Goal: Task Accomplishment & Management: Use online tool/utility

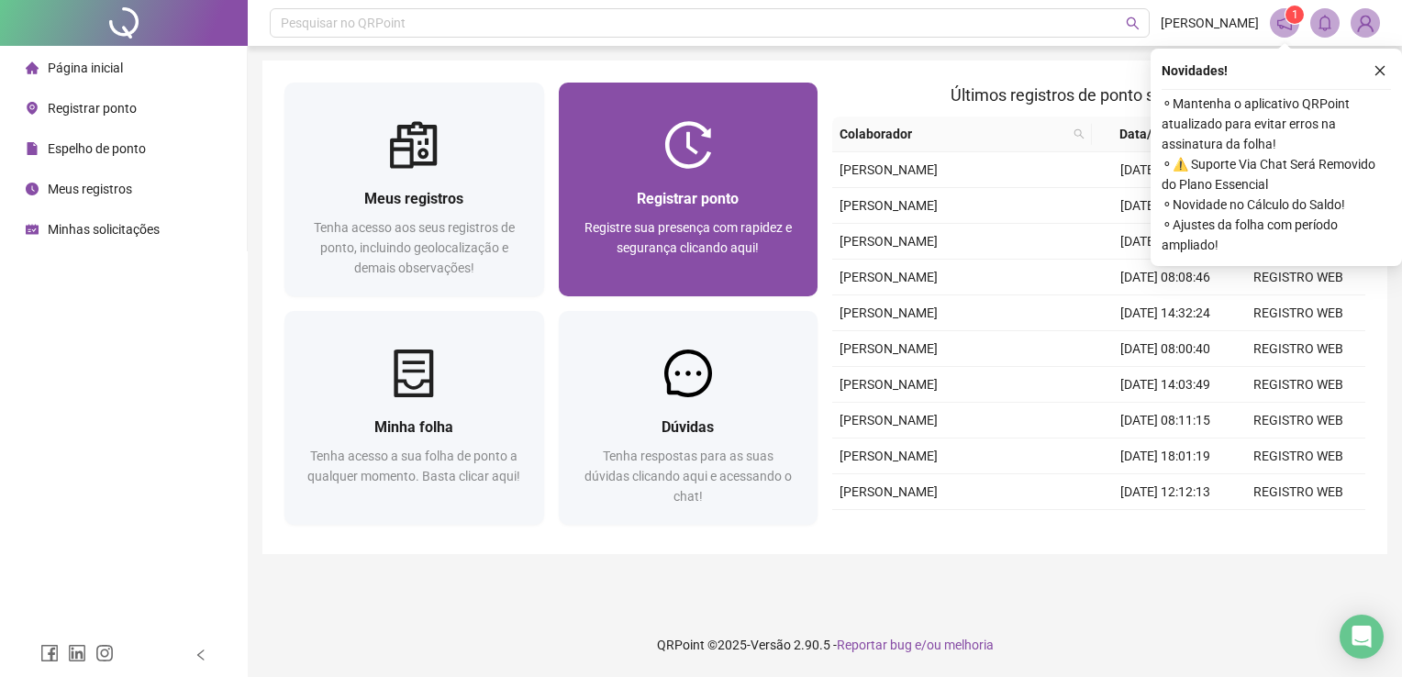
click at [643, 134] on div at bounding box center [689, 145] width 260 height 48
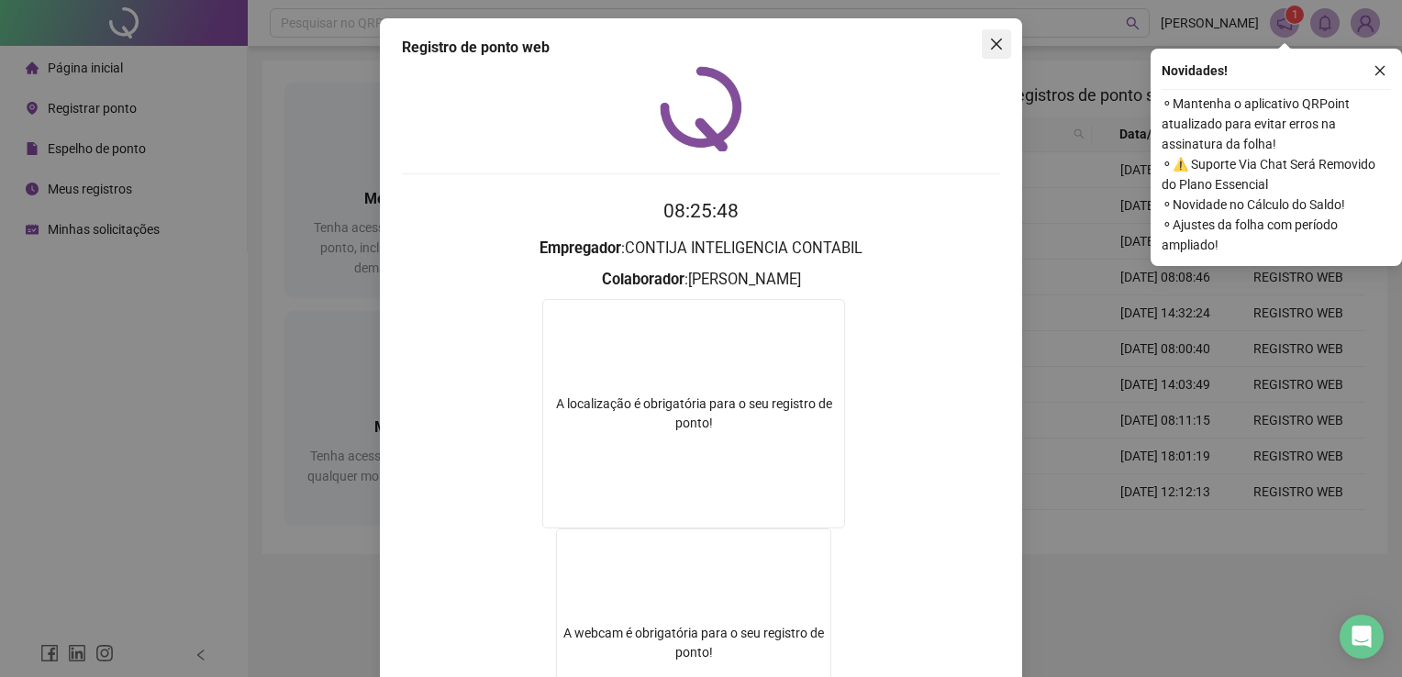
click at [992, 41] on icon "close" at bounding box center [996, 44] width 11 height 11
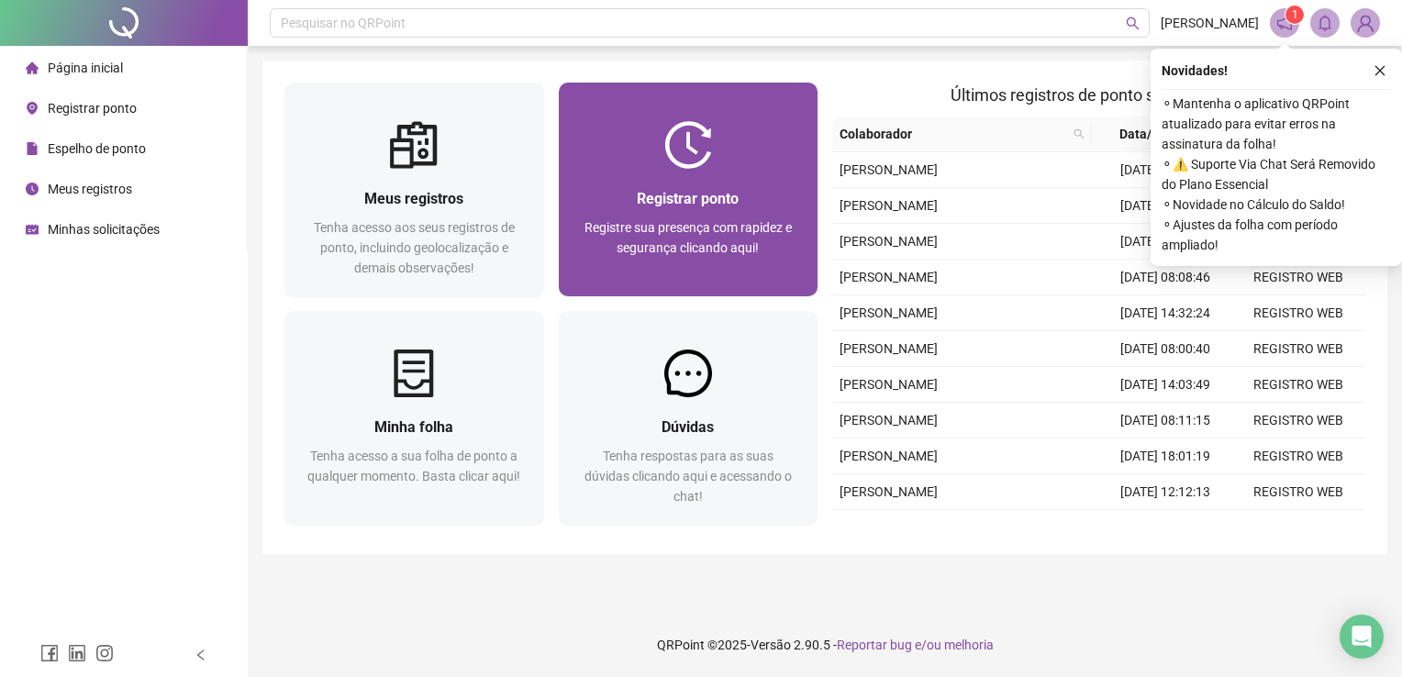
click at [704, 166] on img at bounding box center [688, 145] width 48 height 48
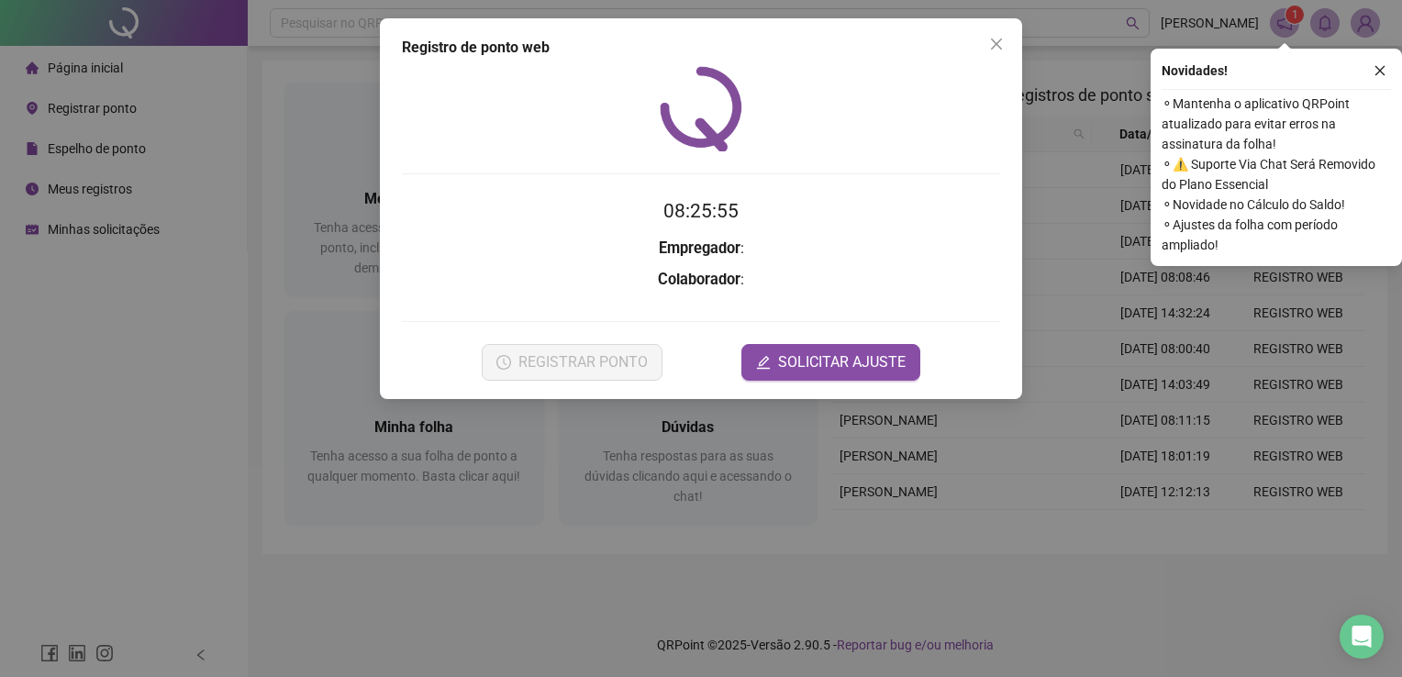
click at [989, 47] on icon "close" at bounding box center [996, 44] width 15 height 15
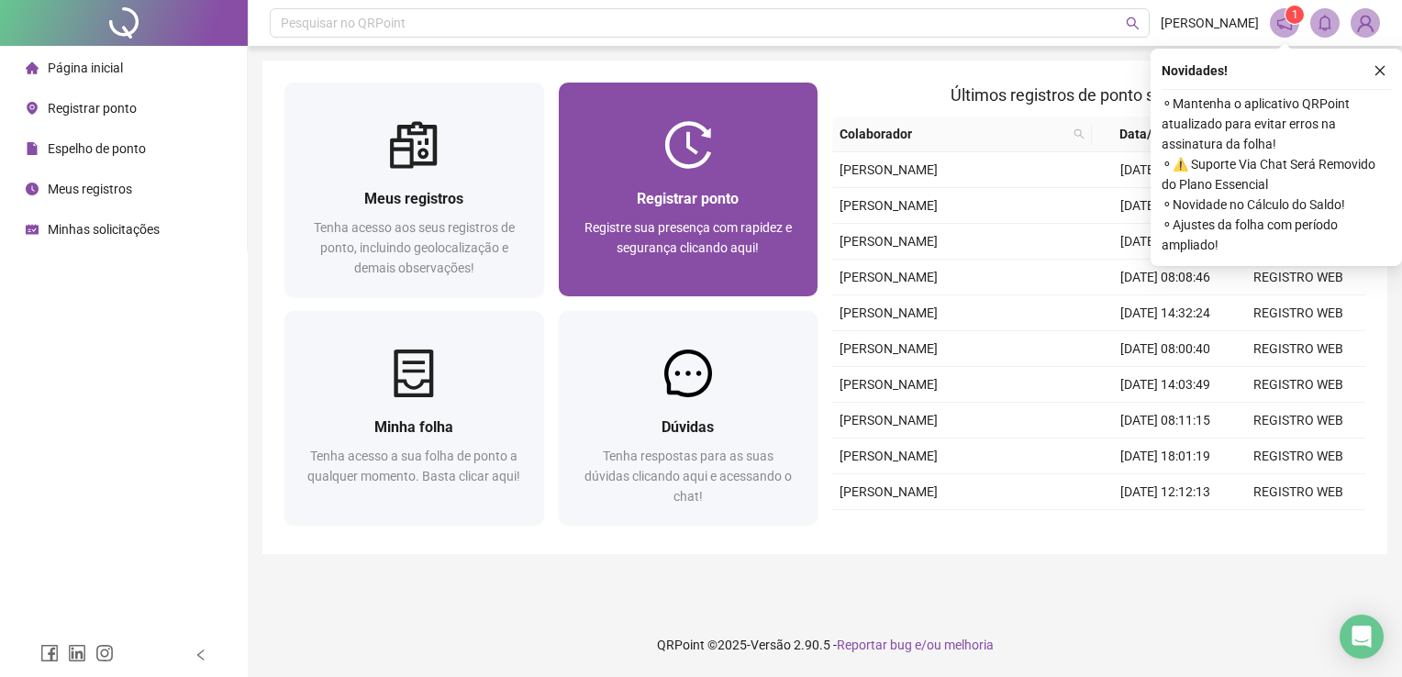
click at [679, 181] on div "Registrar ponto Registre sua presença com rapidez e segurança clicando aqui!" at bounding box center [689, 233] width 260 height 128
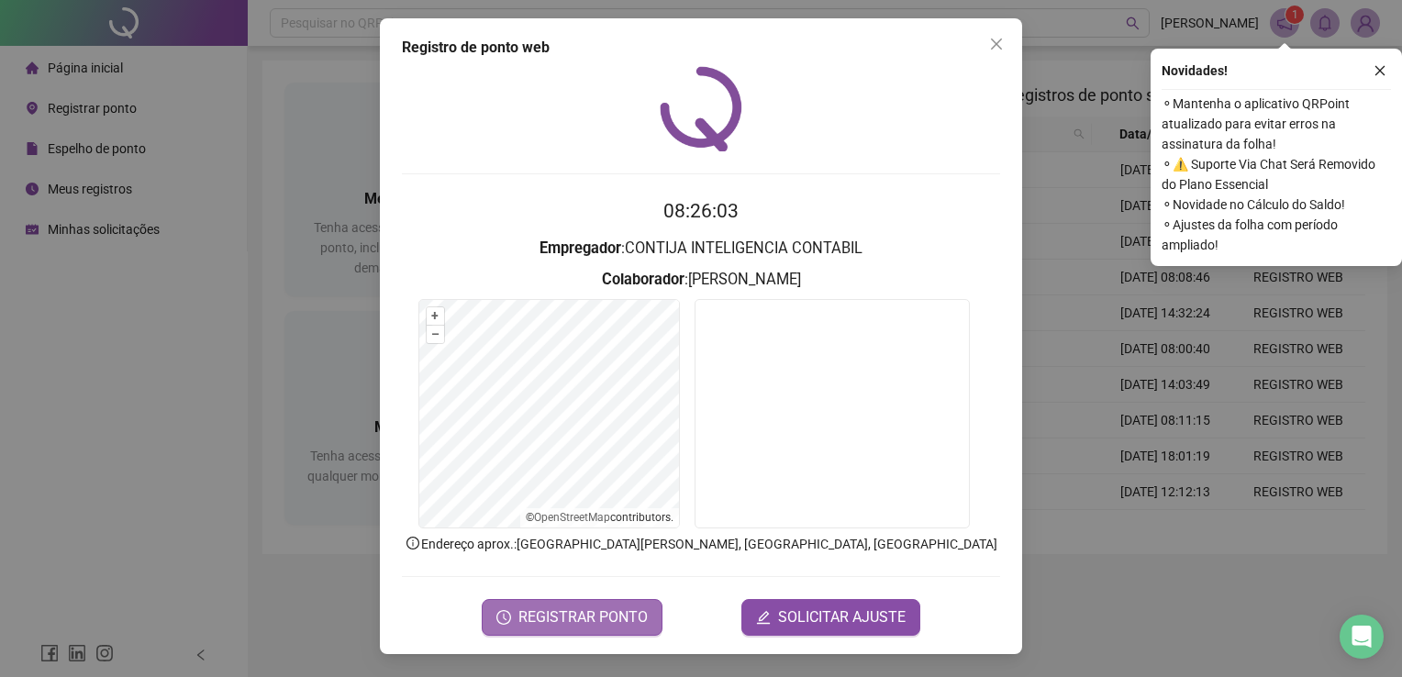
click at [591, 607] on span "REGISTRAR PONTO" at bounding box center [582, 618] width 129 height 22
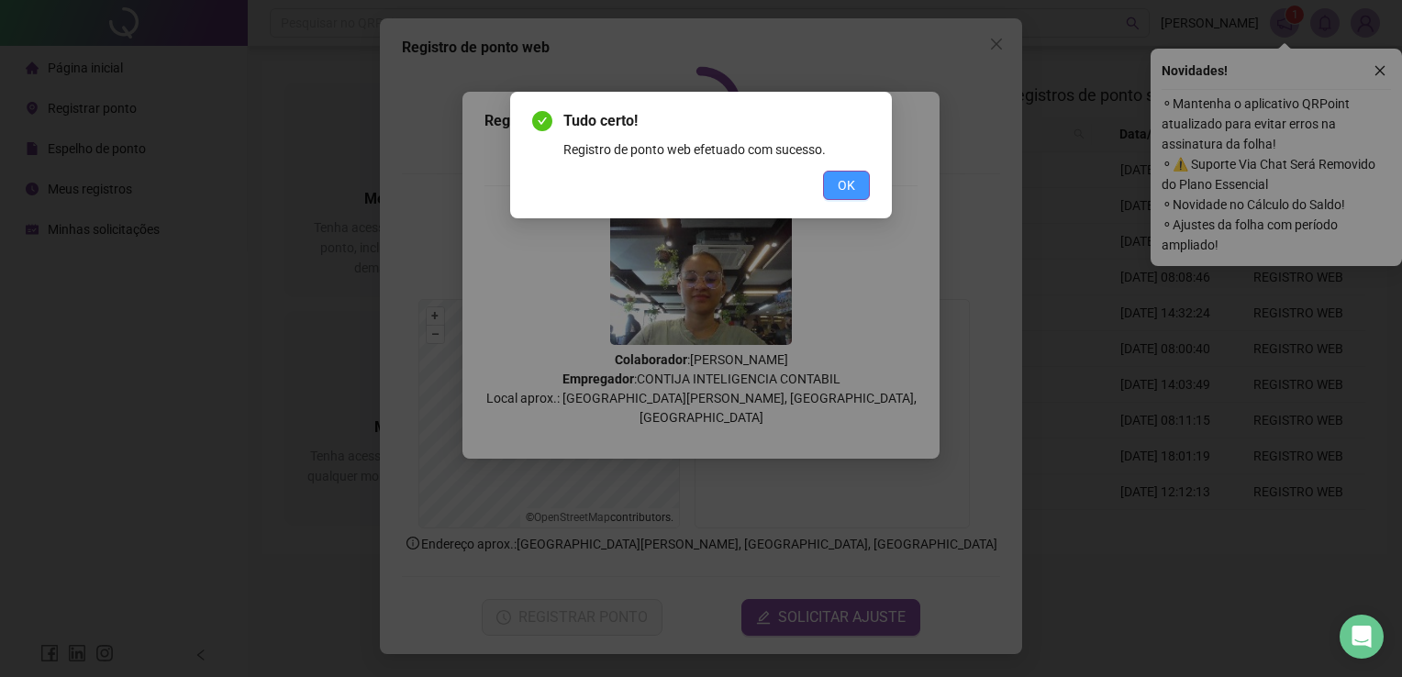
click at [844, 194] on span "OK" at bounding box center [846, 185] width 17 height 20
